Goal: Navigation & Orientation: Understand site structure

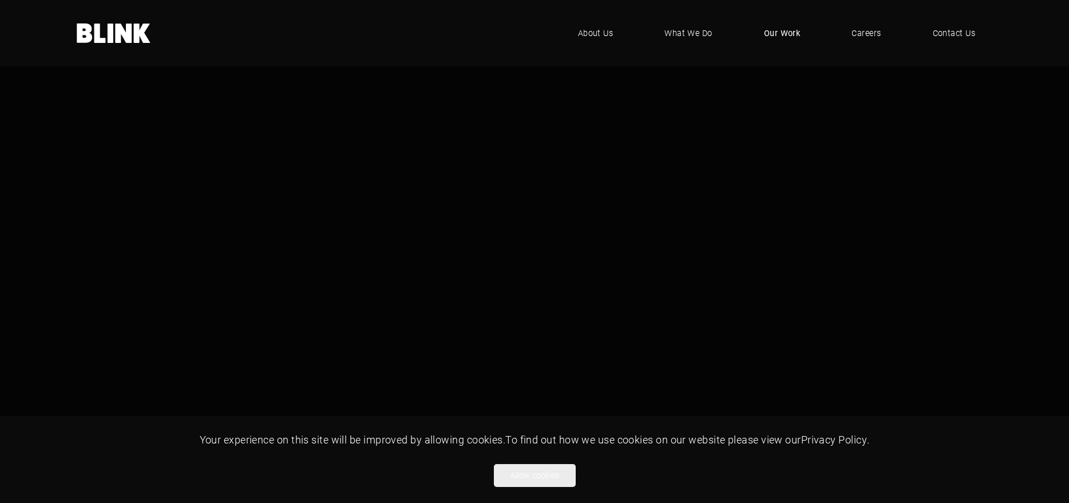
click at [783, 31] on span "Our Work" at bounding box center [782, 33] width 37 height 13
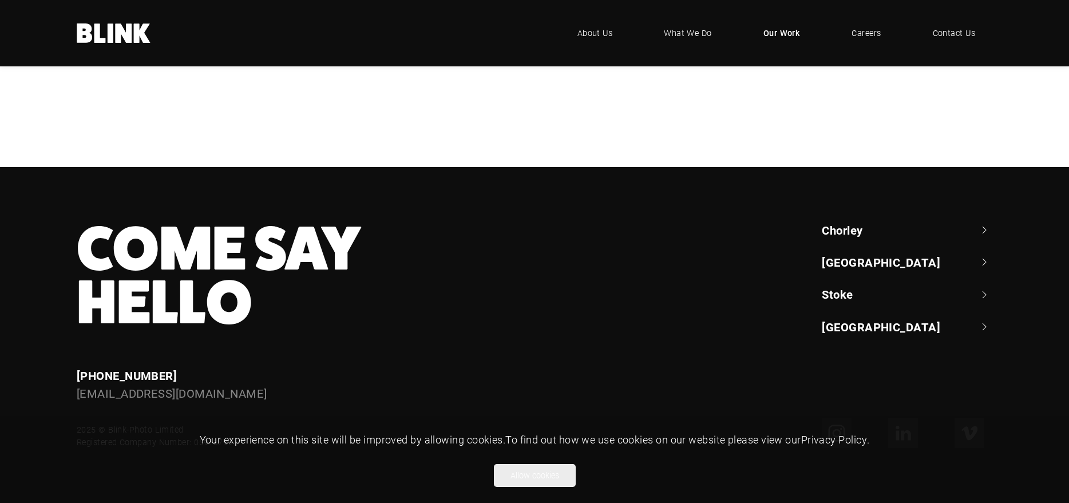
scroll to position [678, 0]
click at [535, 478] on button "Allow cookies" at bounding box center [535, 475] width 82 height 23
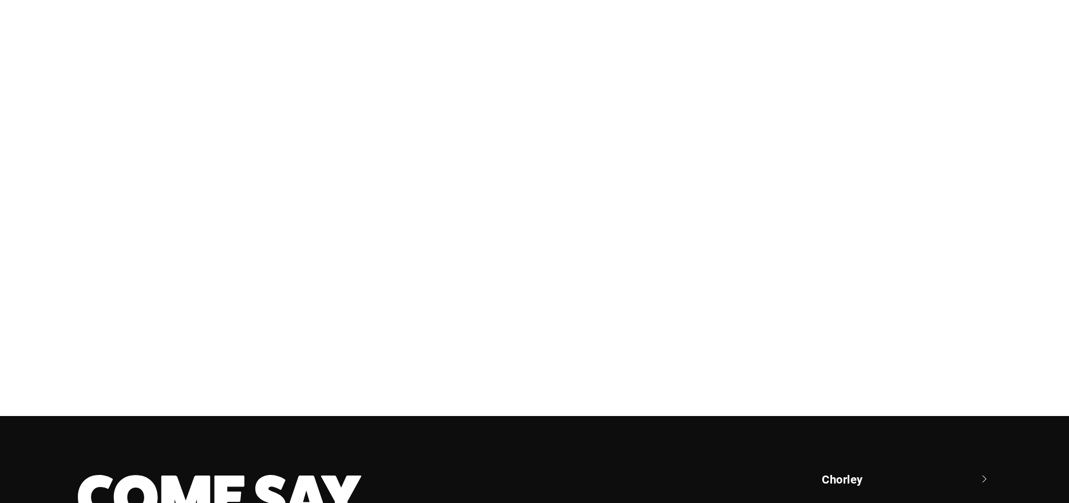
scroll to position [0, 0]
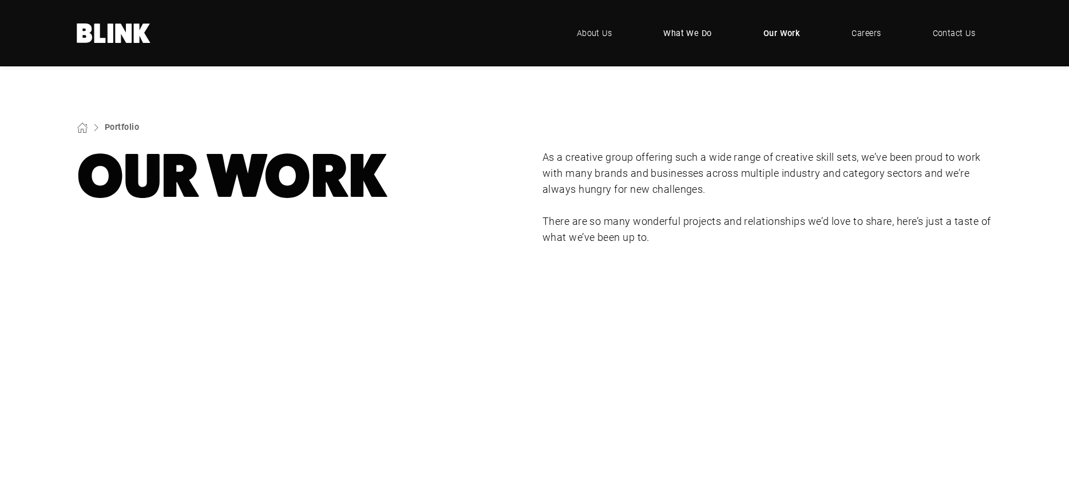
click at [669, 28] on span "What We Do" at bounding box center [687, 33] width 49 height 13
